Goal: Information Seeking & Learning: Understand process/instructions

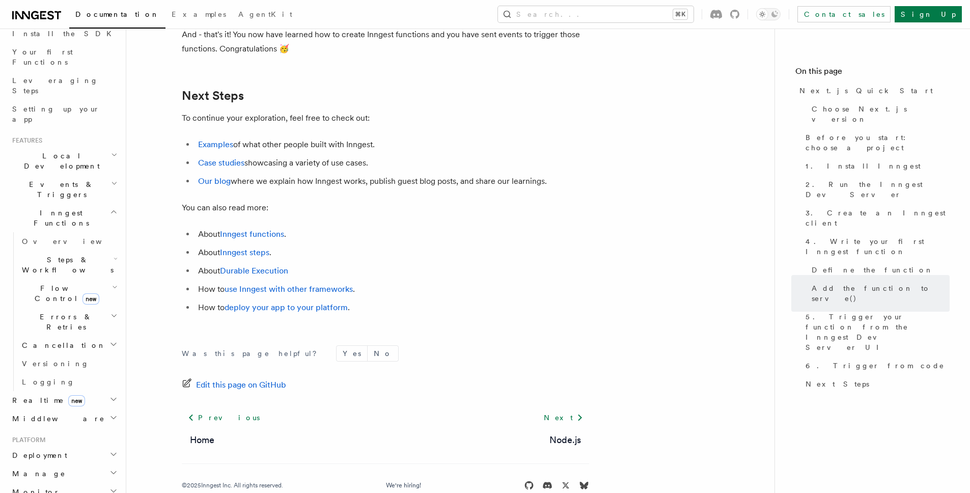
scroll to position [6587, 0]
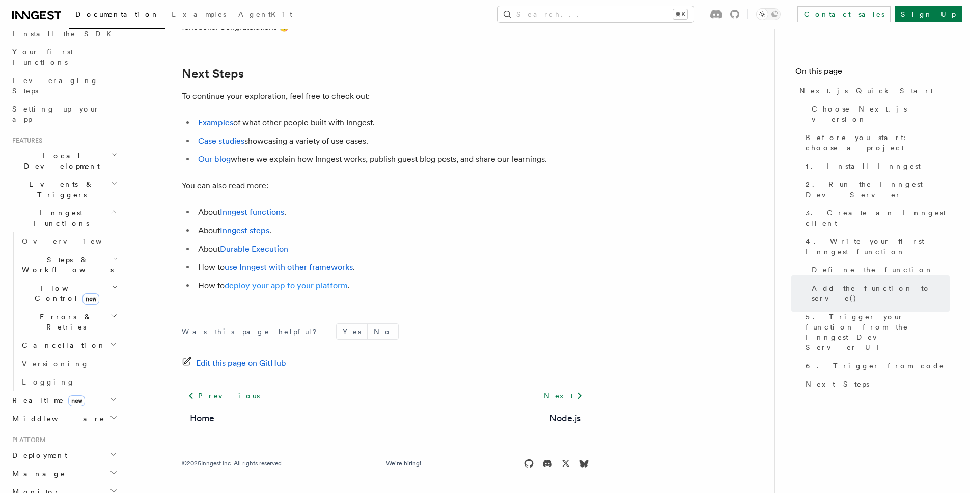
click at [322, 284] on link "deploy your app to your platform" at bounding box center [286, 286] width 123 height 10
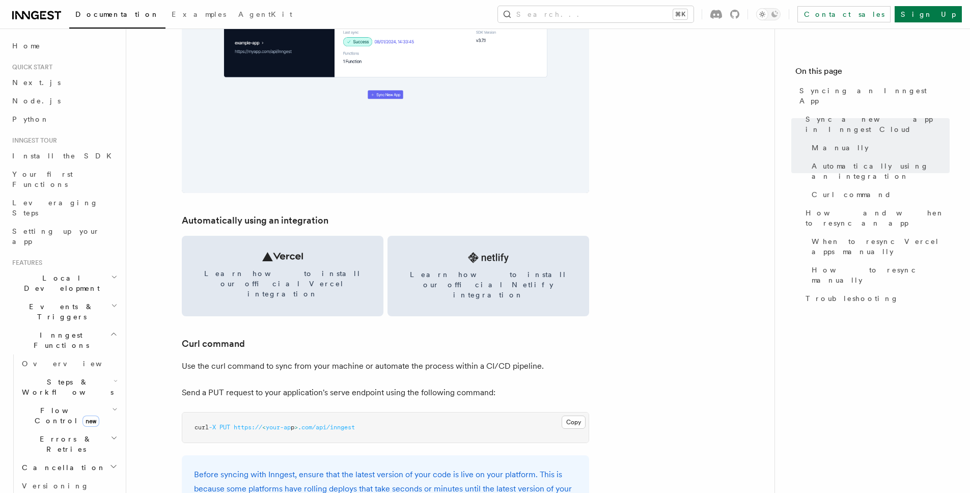
scroll to position [1279, 0]
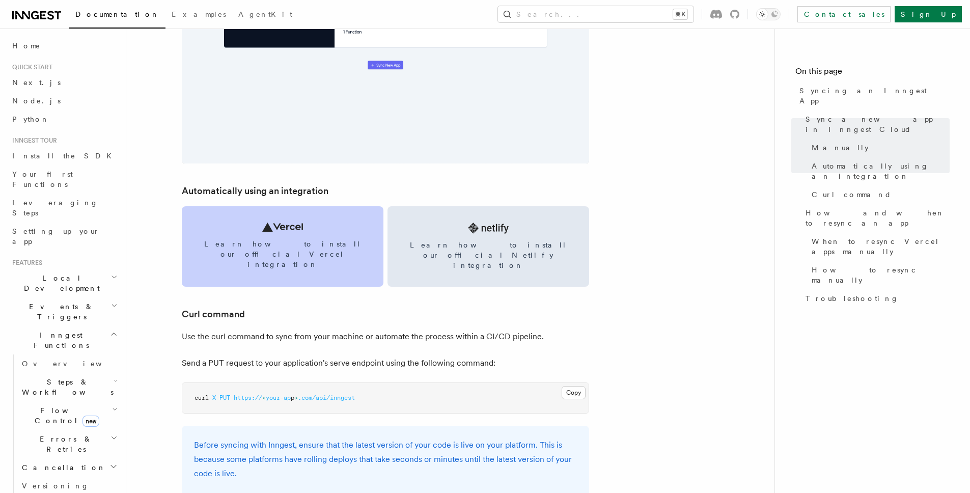
click at [273, 236] on link "Learn how to install our official Vercel integration" at bounding box center [283, 246] width 202 height 80
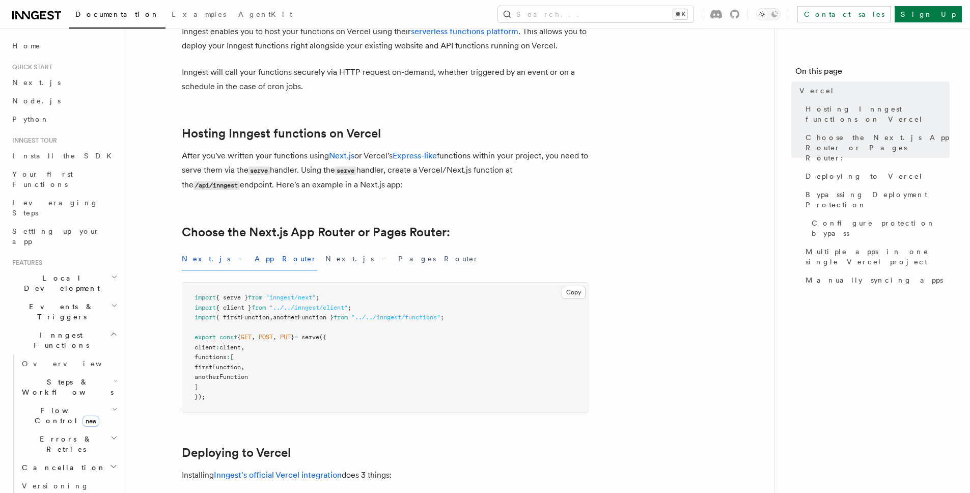
scroll to position [80, 0]
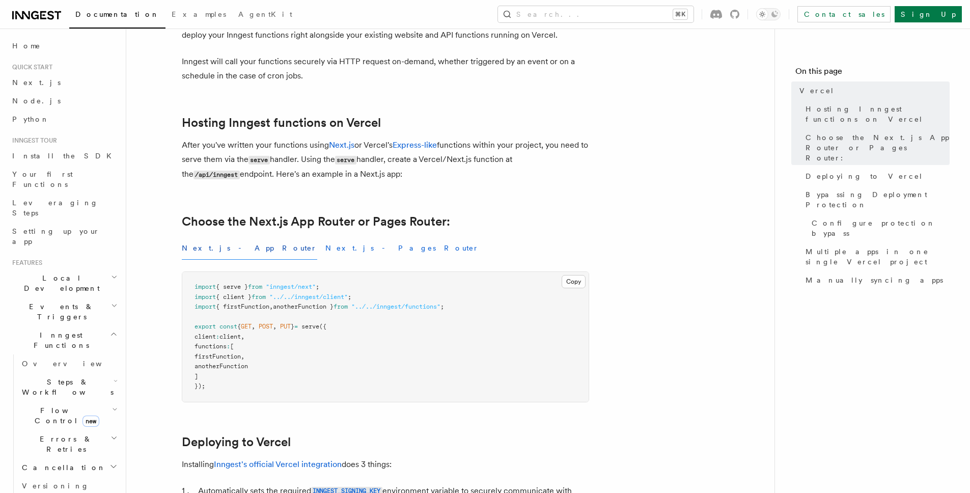
click at [325, 251] on button "Next.js - Pages Router" at bounding box center [402, 248] width 154 height 23
click at [217, 250] on button "Next.js - App Router" at bounding box center [249, 248] width 135 height 23
click at [325, 247] on button "Next.js - Pages Router" at bounding box center [402, 248] width 154 height 23
click at [234, 247] on button "Next.js - App Router" at bounding box center [249, 248] width 135 height 23
click at [325, 246] on button "Next.js - Pages Router" at bounding box center [402, 248] width 154 height 23
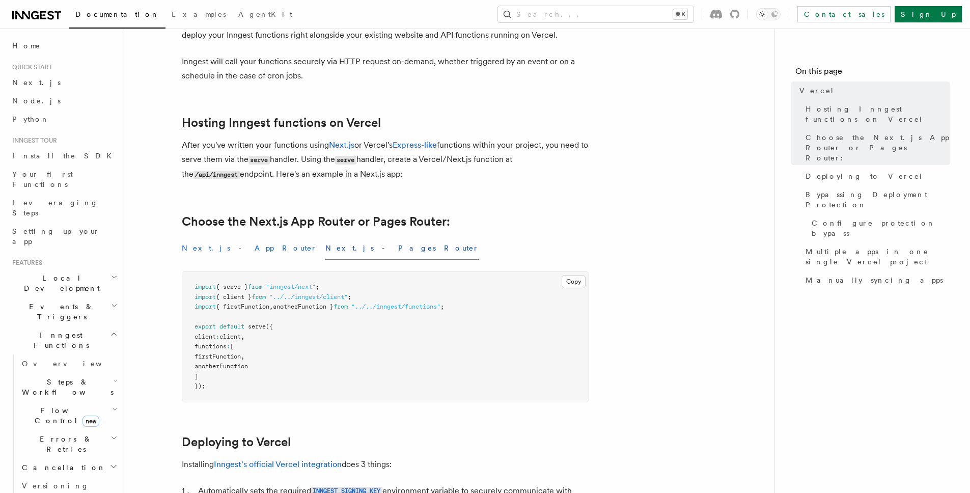
click at [236, 249] on button "Next.js - App Router" at bounding box center [249, 248] width 135 height 23
click at [325, 250] on button "Next.js - Pages Router" at bounding box center [402, 248] width 154 height 23
click at [232, 252] on button "Next.js - App Router" at bounding box center [249, 248] width 135 height 23
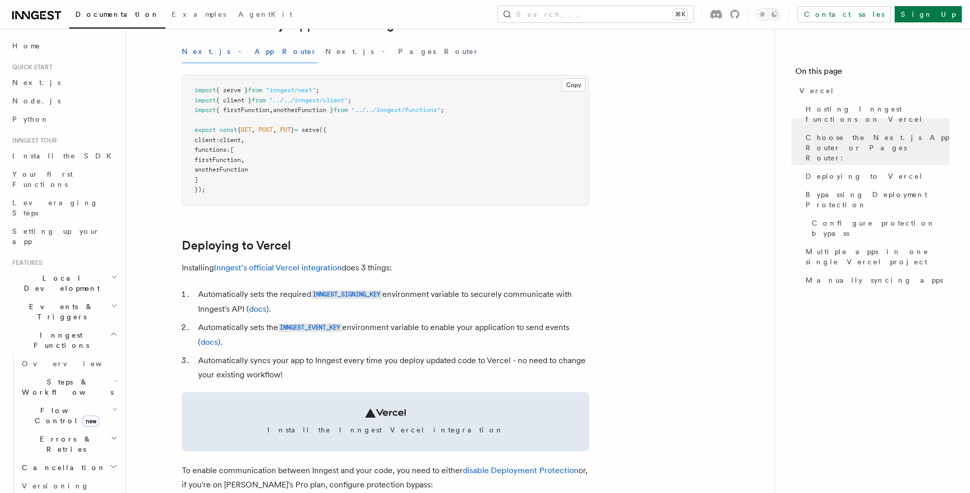
scroll to position [292, 0]
